Goal: Navigation & Orientation: Find specific page/section

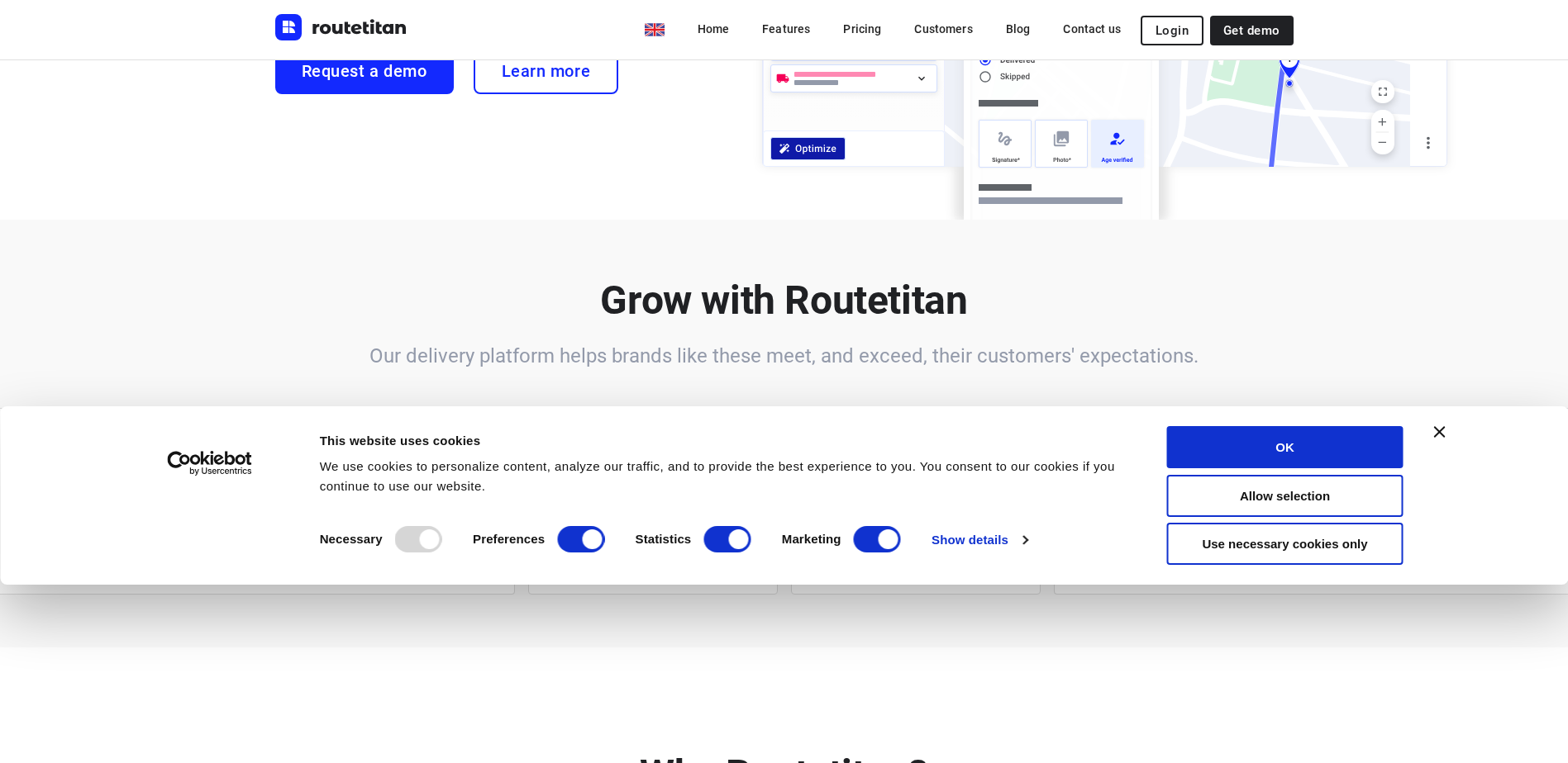
scroll to position [413, 0]
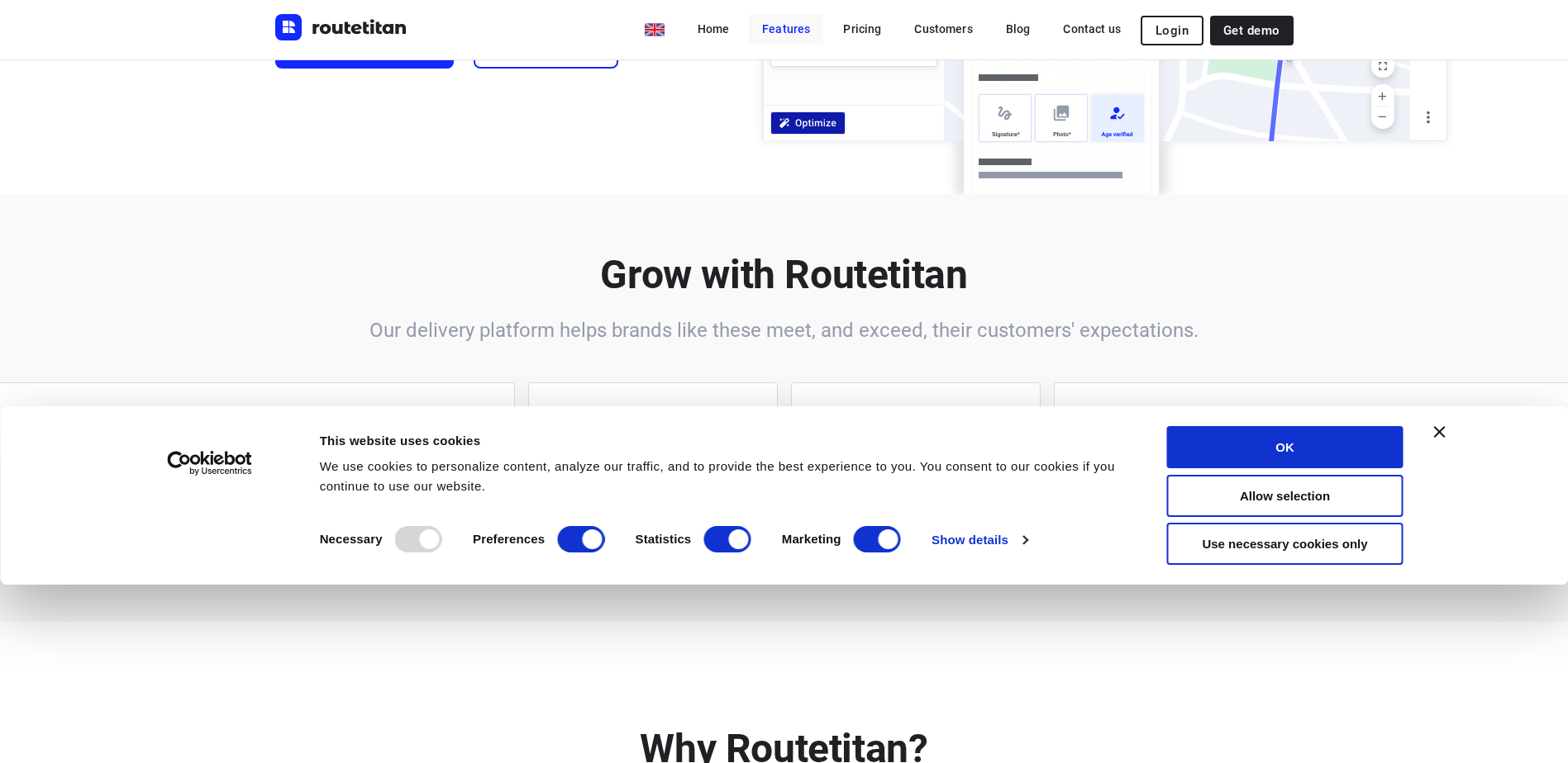
click at [796, 25] on link "Features" at bounding box center [785, 29] width 74 height 30
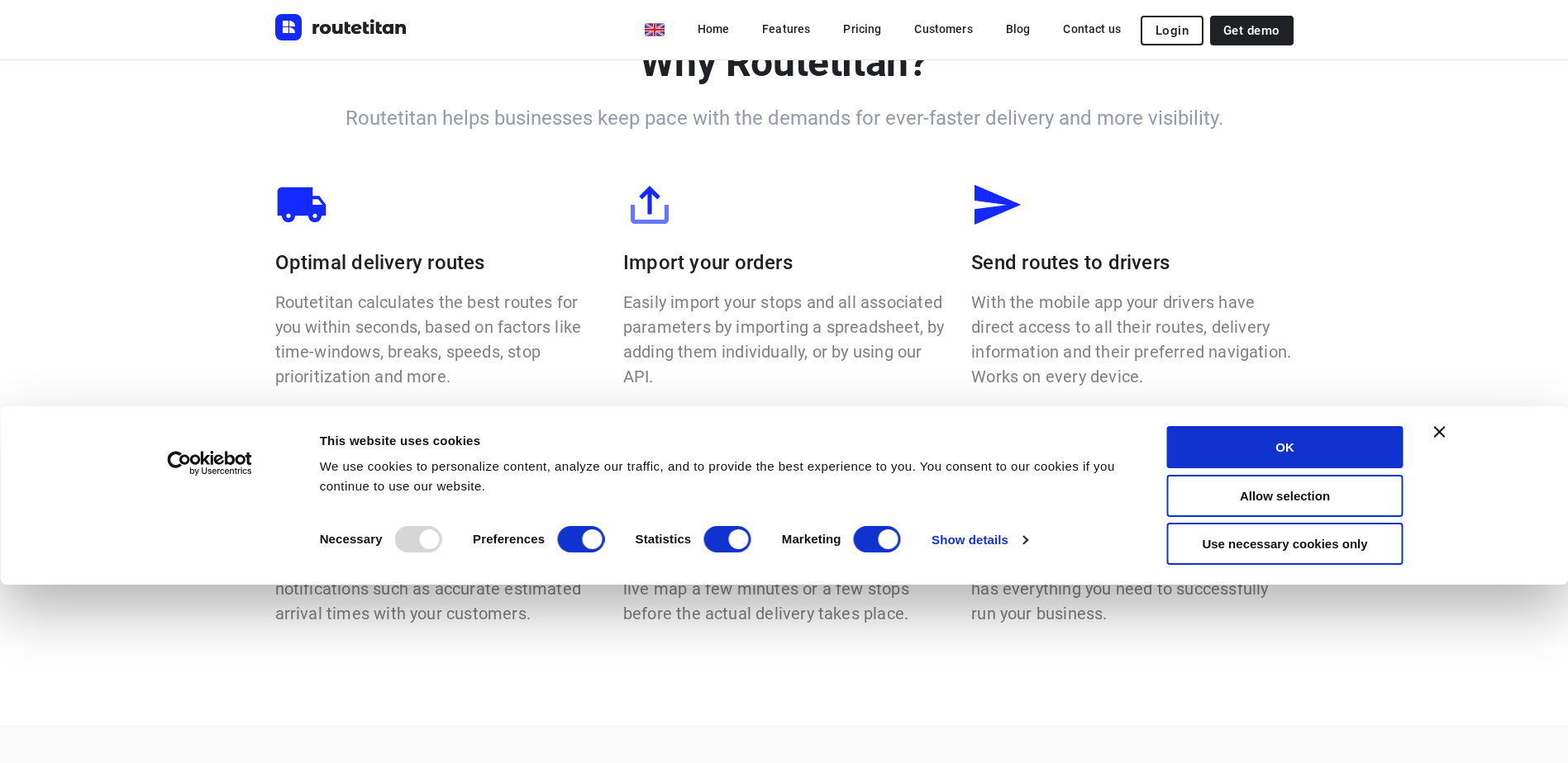
scroll to position [870, 0]
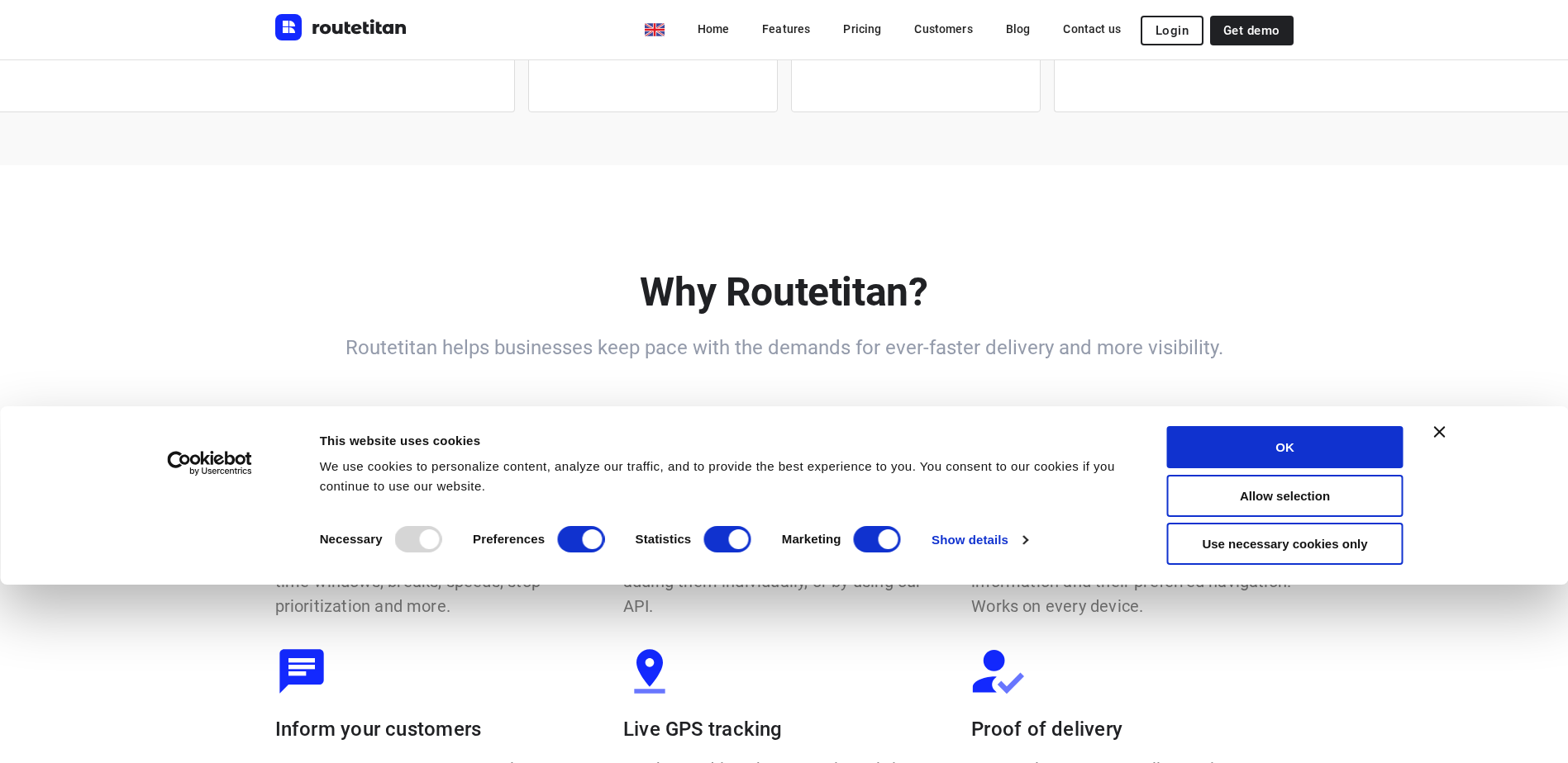
drag, startPoint x: 1442, startPoint y: 435, endPoint x: 1425, endPoint y: 437, distance: 17.1
click at [1441, 435] on icon "Close banner" at bounding box center [1440, 432] width 12 height 12
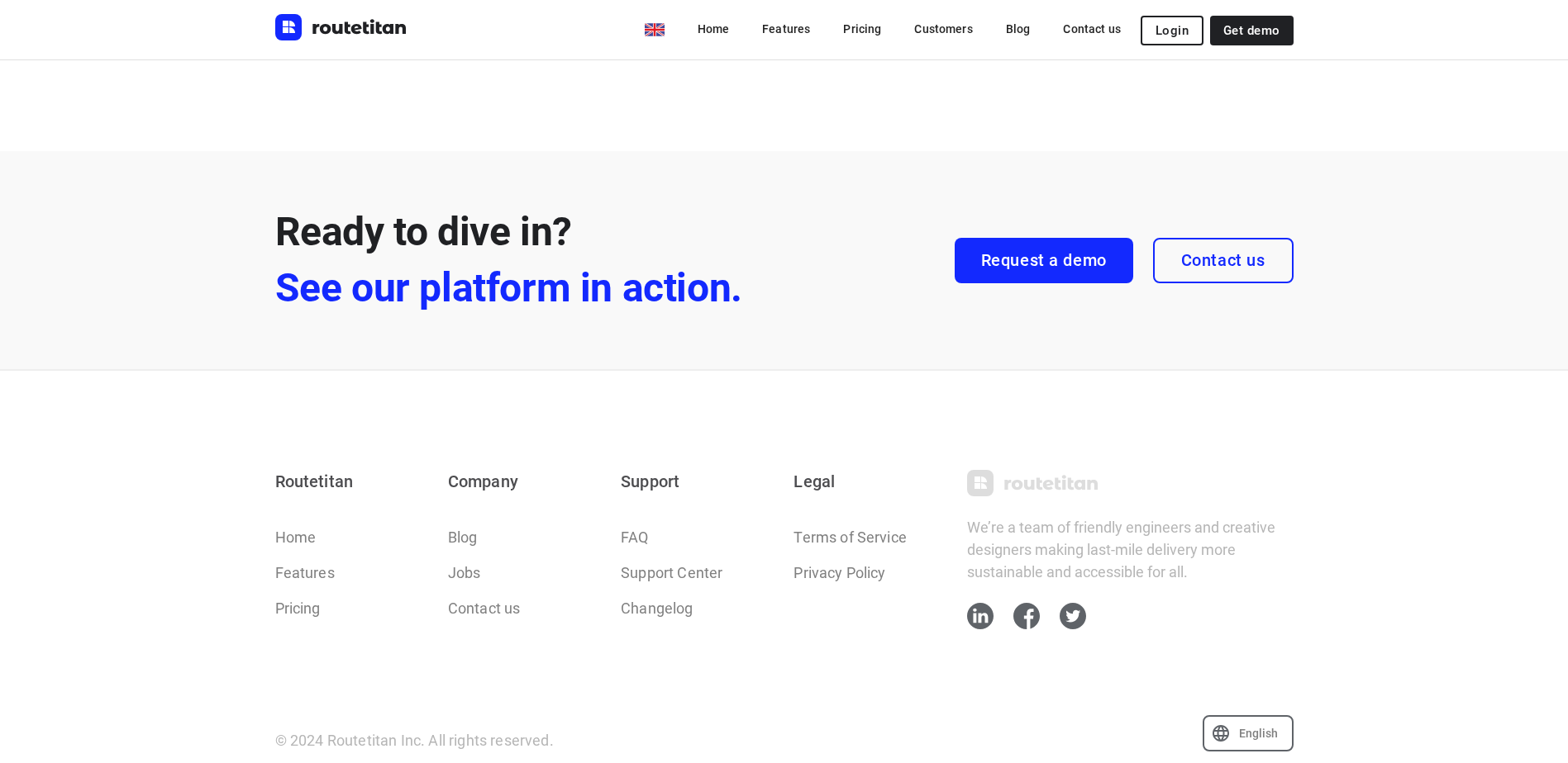
scroll to position [4722, 0]
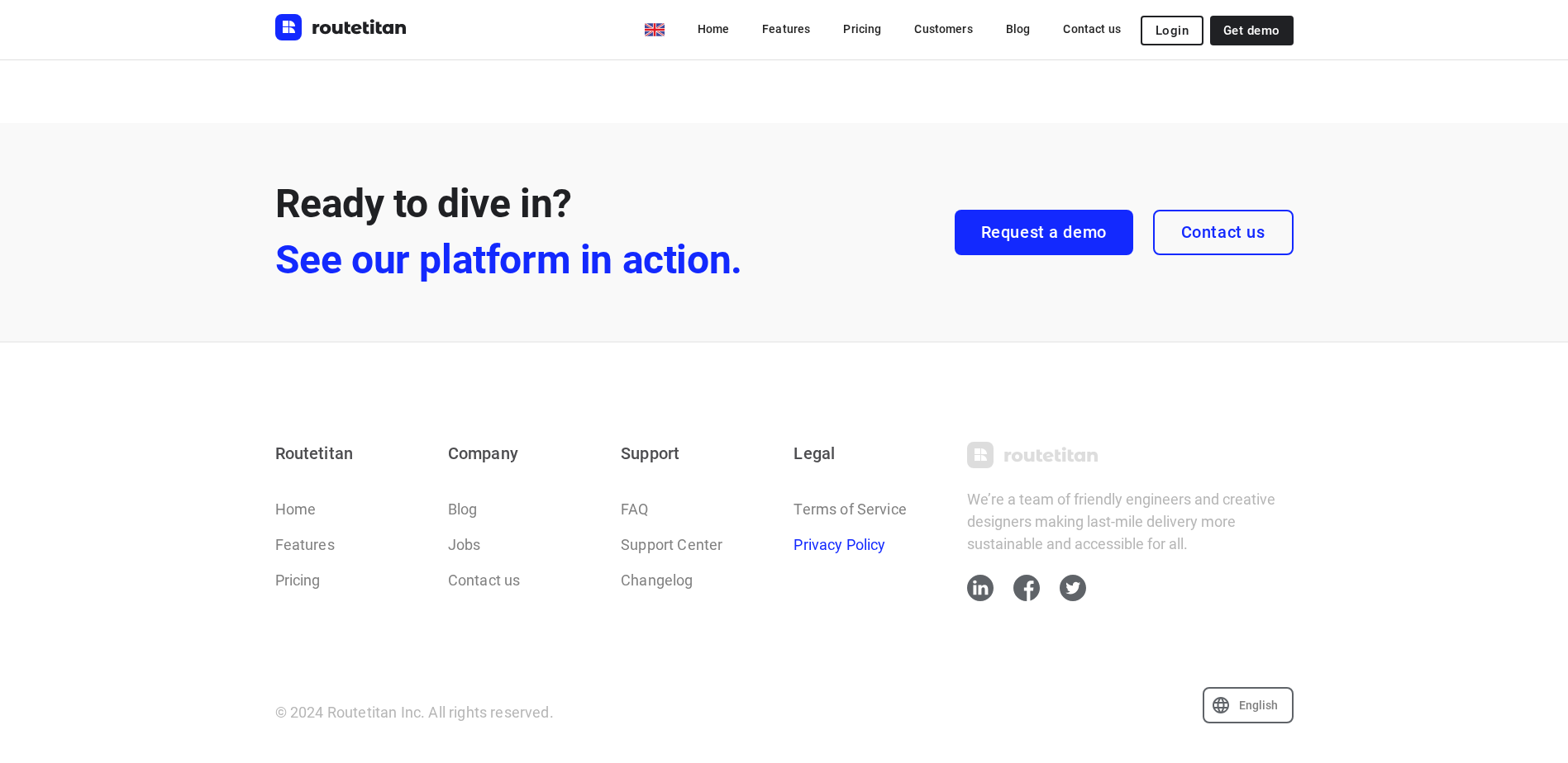
click at [858, 538] on link "Privacy Policy" at bounding box center [839, 544] width 92 height 23
click at [478, 582] on link "Contact us" at bounding box center [484, 580] width 73 height 23
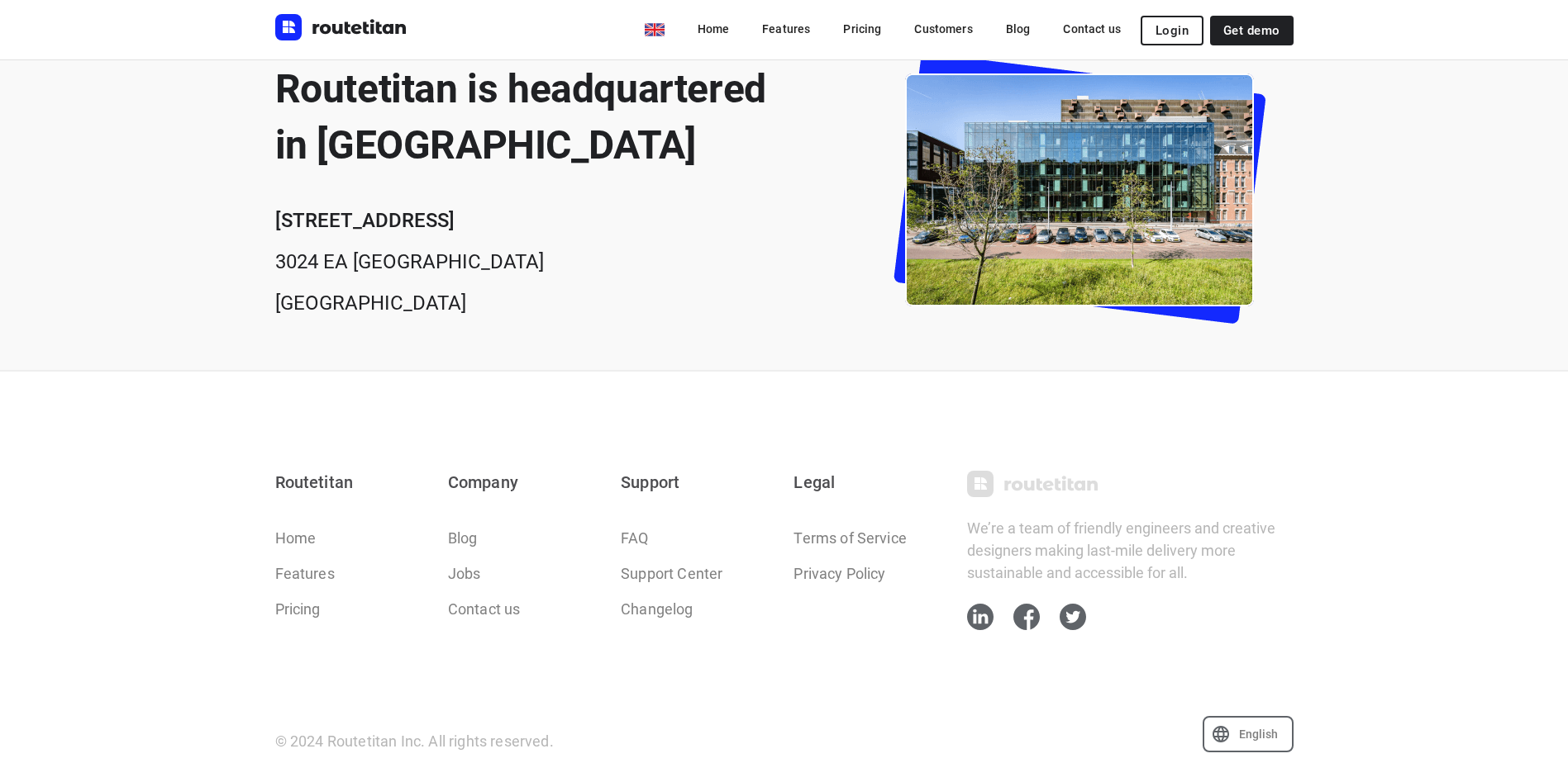
scroll to position [624, 0]
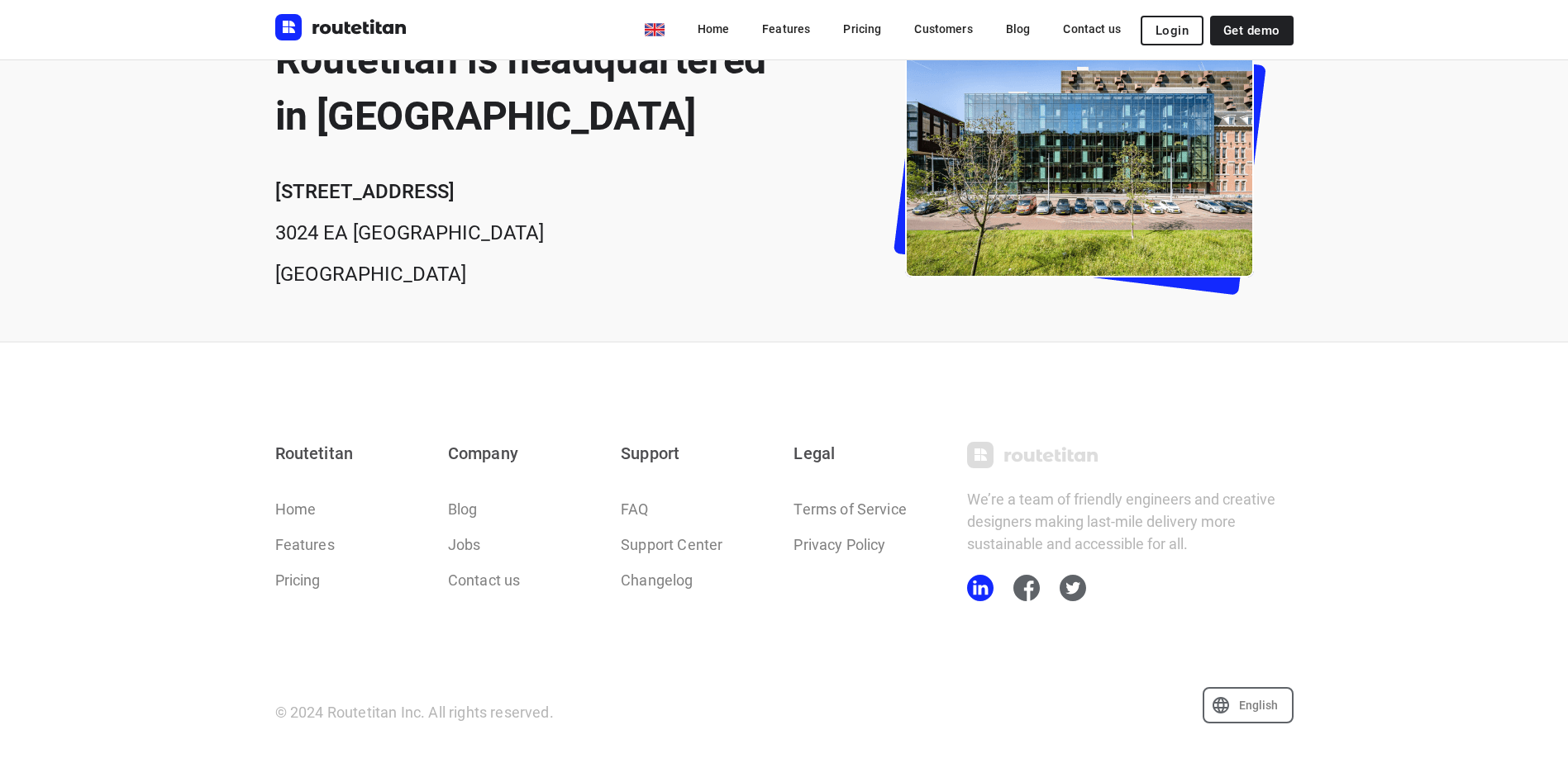
click at [993, 583] on icon at bounding box center [980, 588] width 27 height 27
